Goal: Task Accomplishment & Management: Use online tool/utility

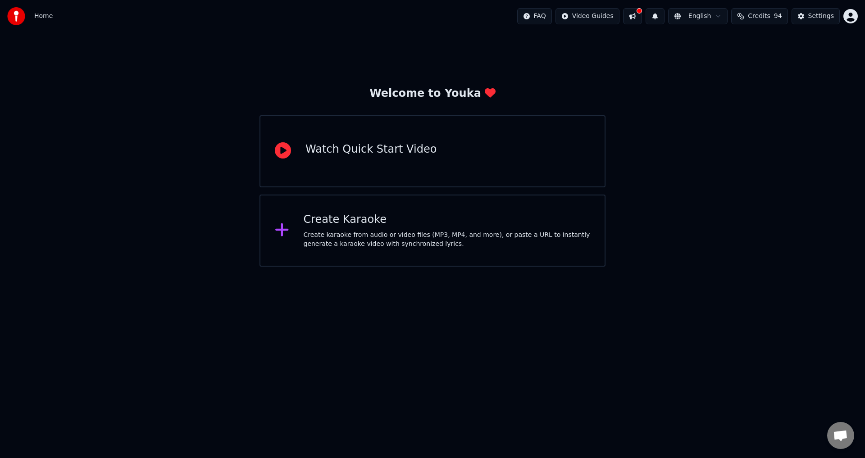
click at [329, 233] on div "Create karaoke from audio or video files (MP3, MP4, and more), or paste a URL t…" at bounding box center [447, 240] width 287 height 18
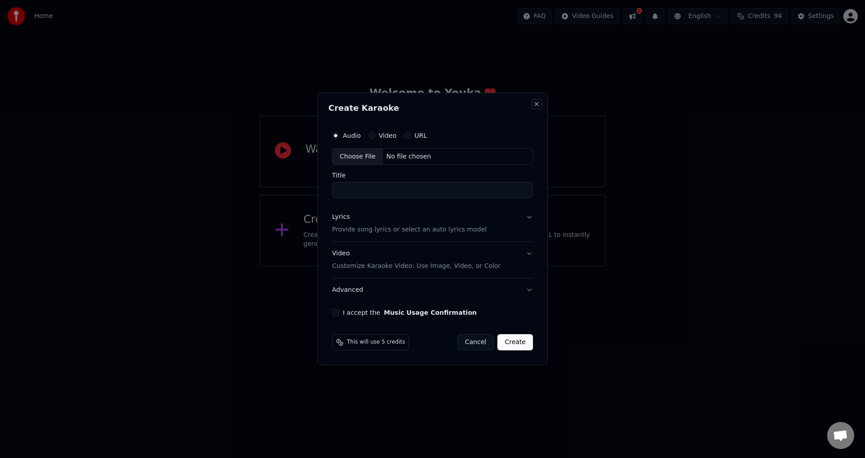
click at [536, 105] on button "Close" at bounding box center [536, 103] width 7 height 7
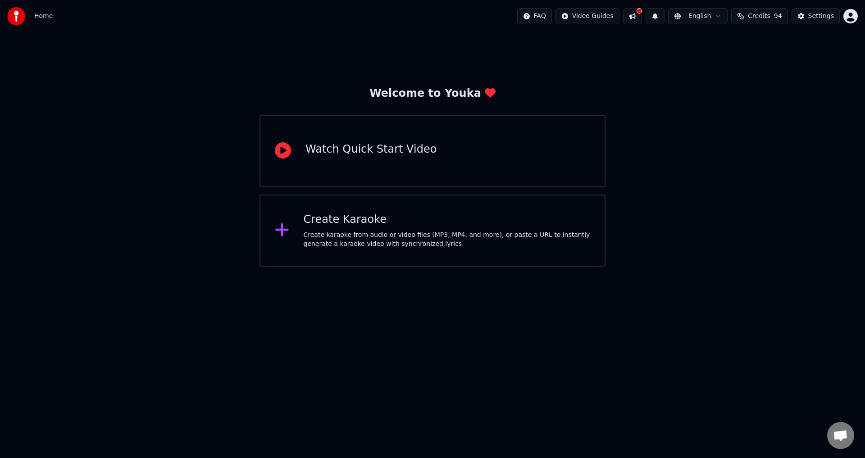
click at [660, 78] on div "Welcome to Youka Watch Quick Start Video Create Karaoke Create karaoke from aud…" at bounding box center [432, 149] width 865 height 234
click at [640, 17] on button at bounding box center [632, 16] width 19 height 16
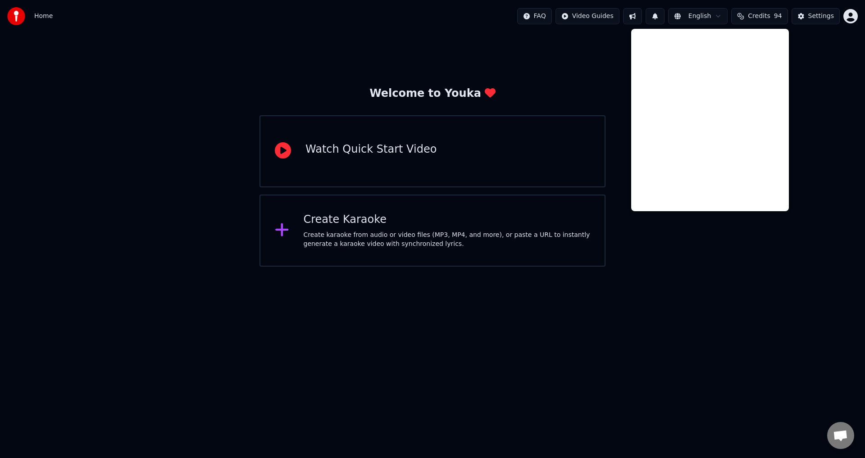
click at [812, 91] on div "Welcome to Youka Watch Quick Start Video Create Karaoke Create karaoke from aud…" at bounding box center [432, 149] width 865 height 234
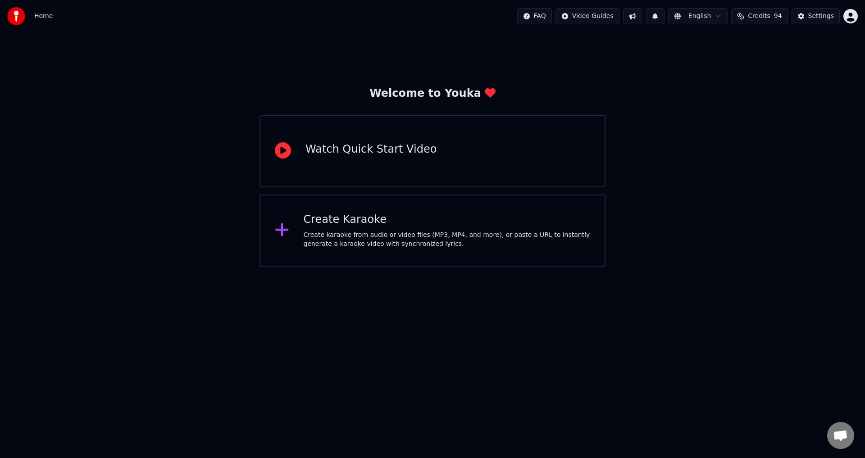
drag, startPoint x: 656, startPoint y: 345, endPoint x: 702, endPoint y: 240, distance: 114.6
click at [679, 267] on html "Home FAQ Video Guides English Credits 94 Settings Welcome to Youka Watch Quick …" at bounding box center [432, 133] width 865 height 267
